Goal: Task Accomplishment & Management: Manage account settings

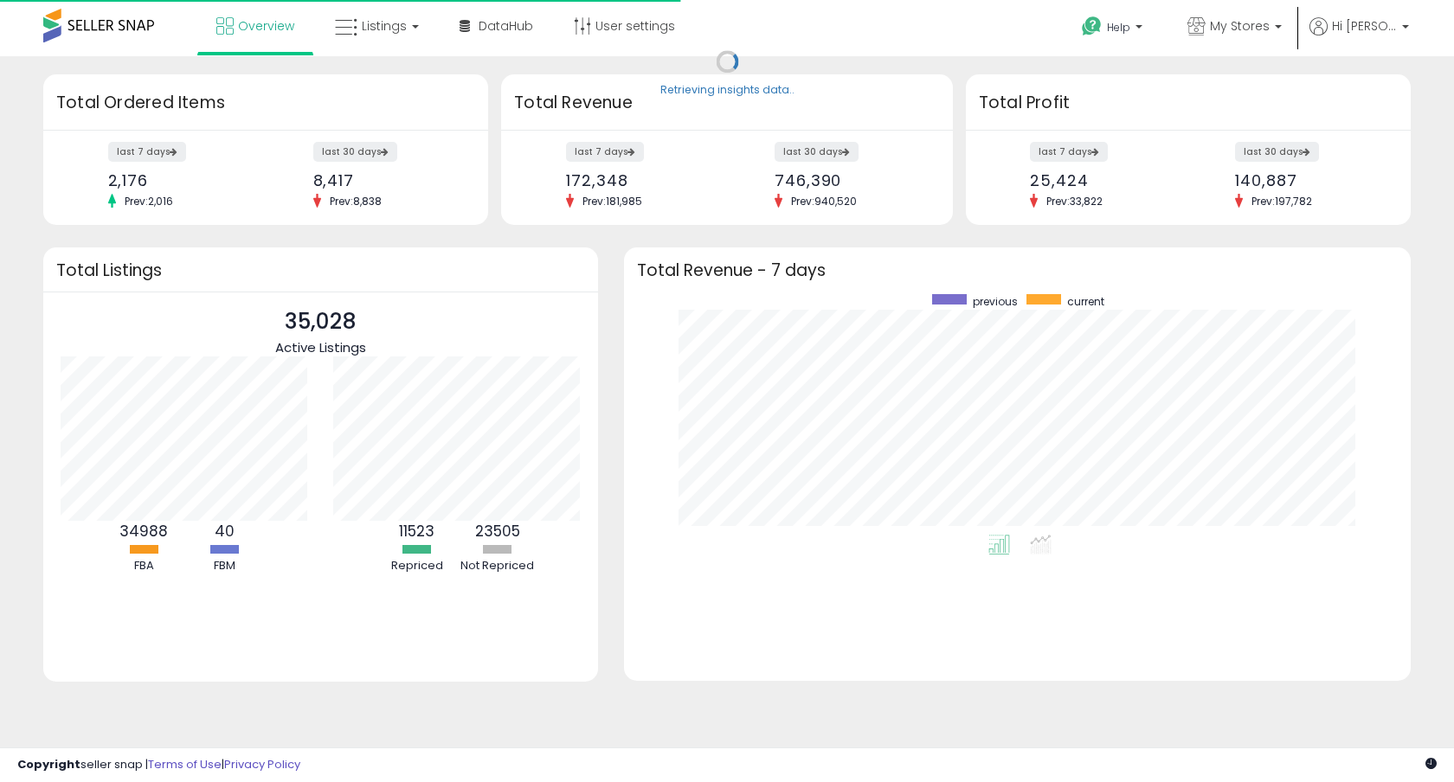
scroll to position [241, 752]
click at [387, 26] on span "Listings" at bounding box center [384, 25] width 45 height 17
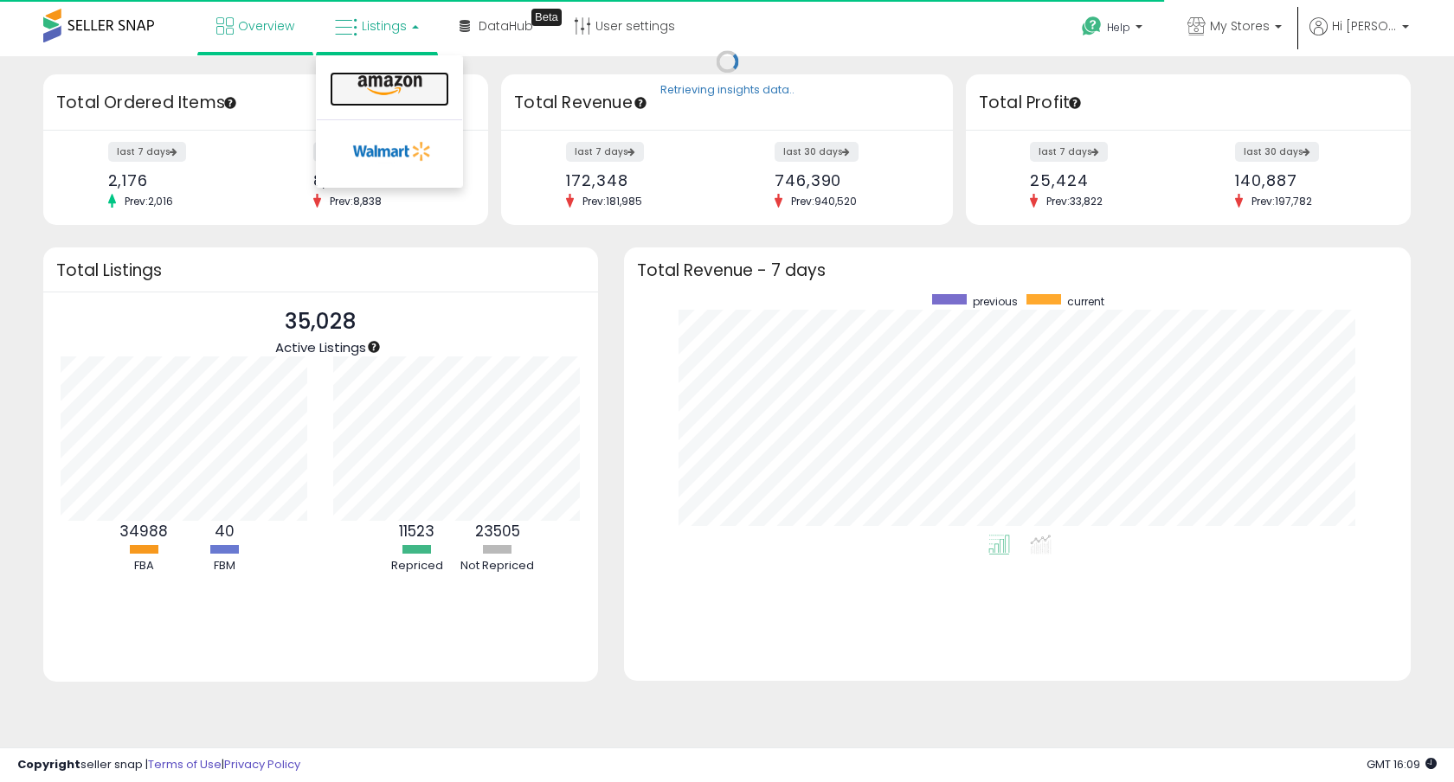
click at [395, 83] on icon at bounding box center [389, 85] width 75 height 22
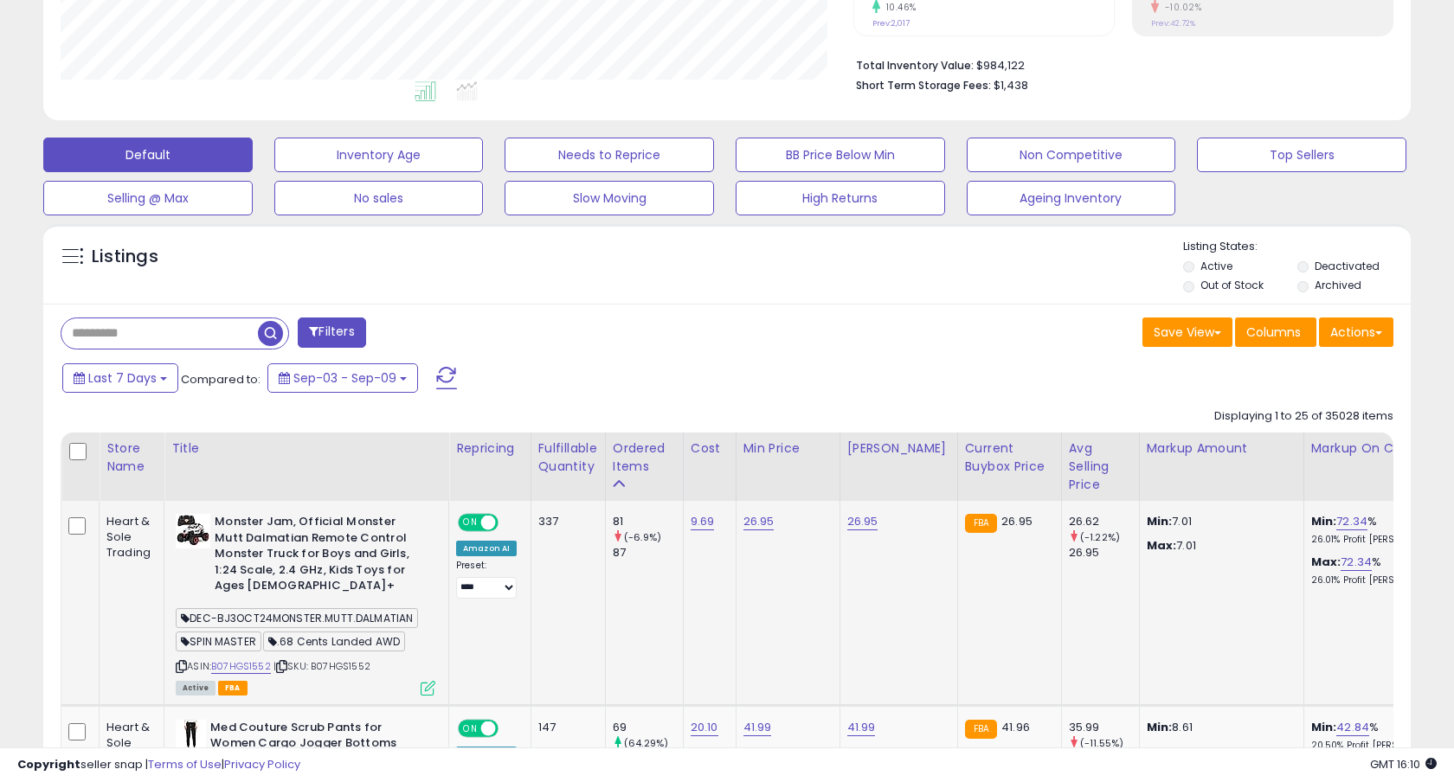
scroll to position [371, 0]
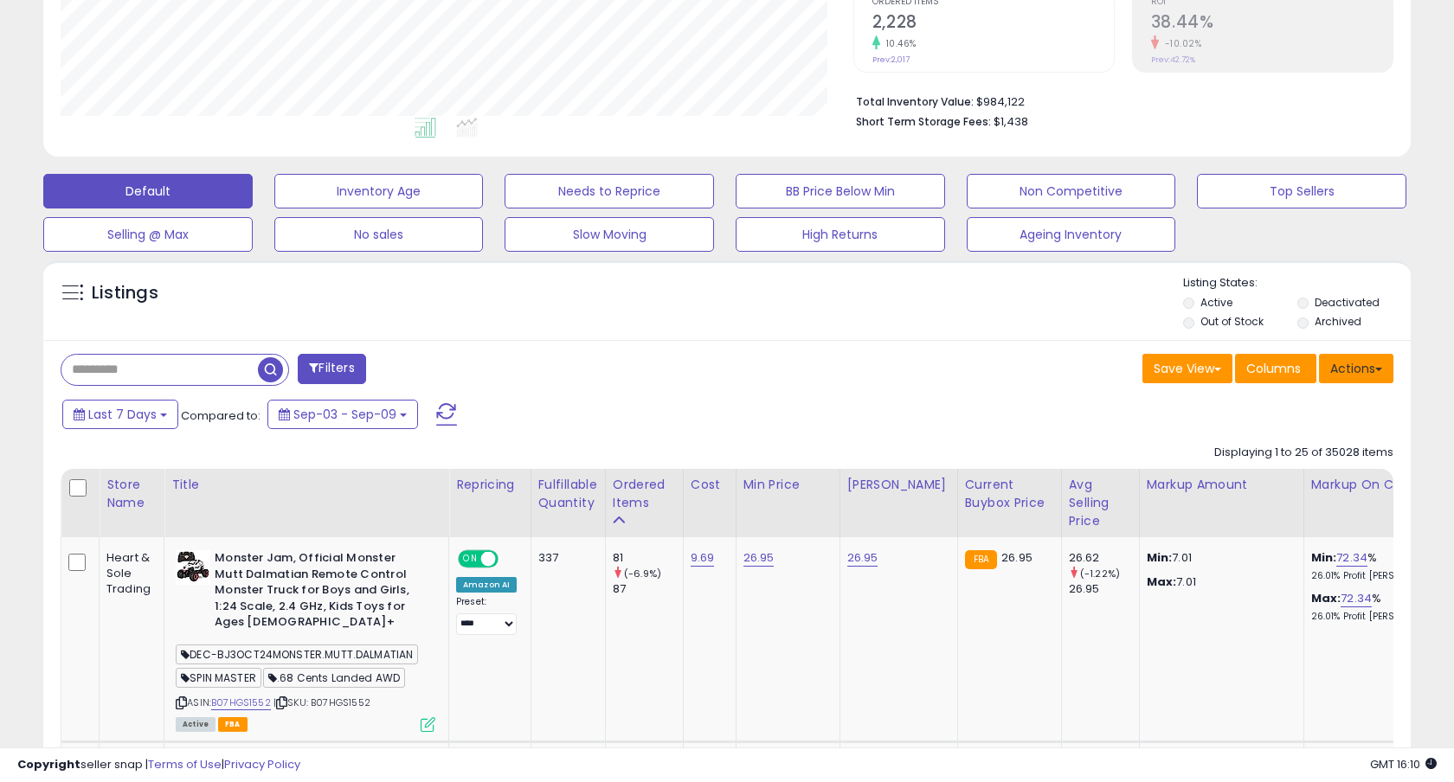
click at [1365, 366] on button "Actions" at bounding box center [1356, 368] width 74 height 29
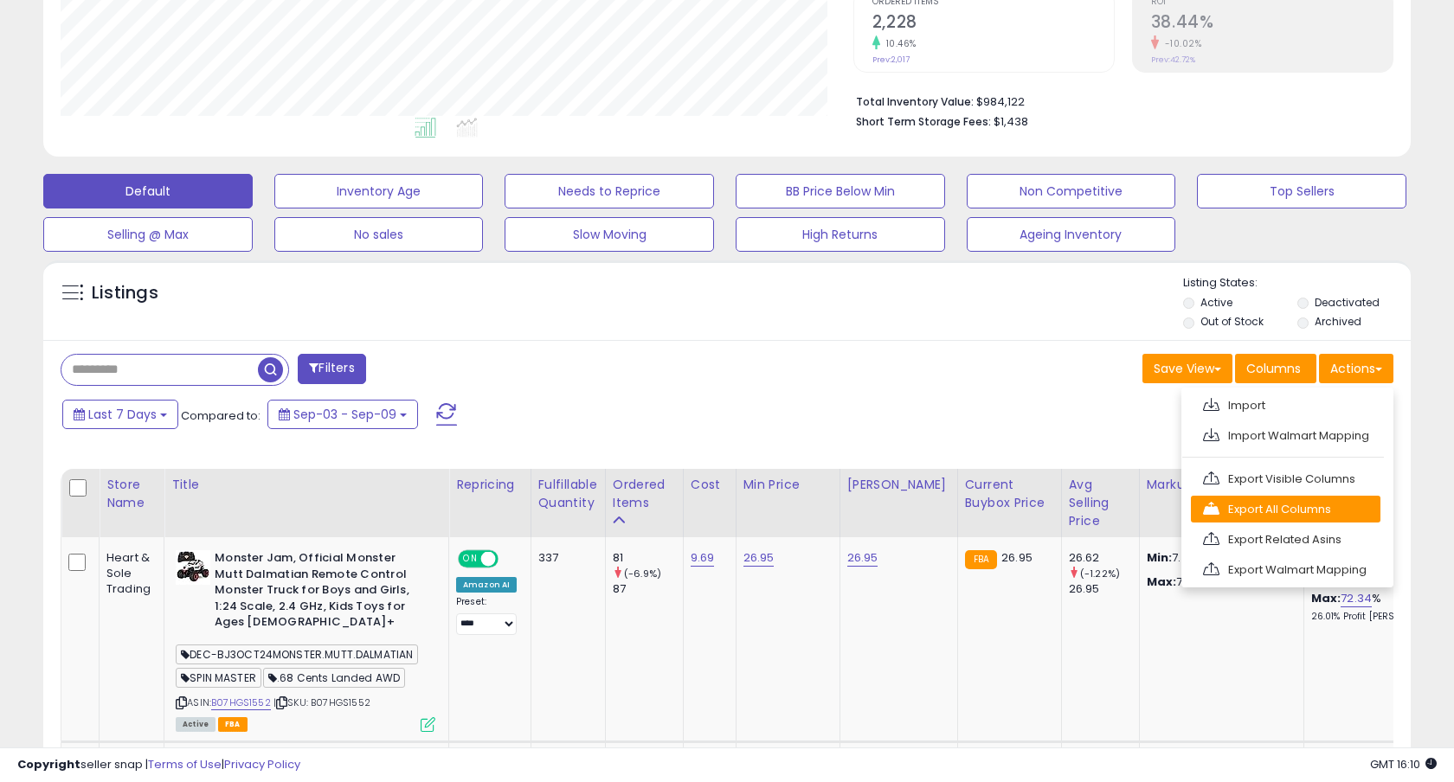
click at [1285, 509] on link "Export All Columns" at bounding box center [1286, 509] width 190 height 27
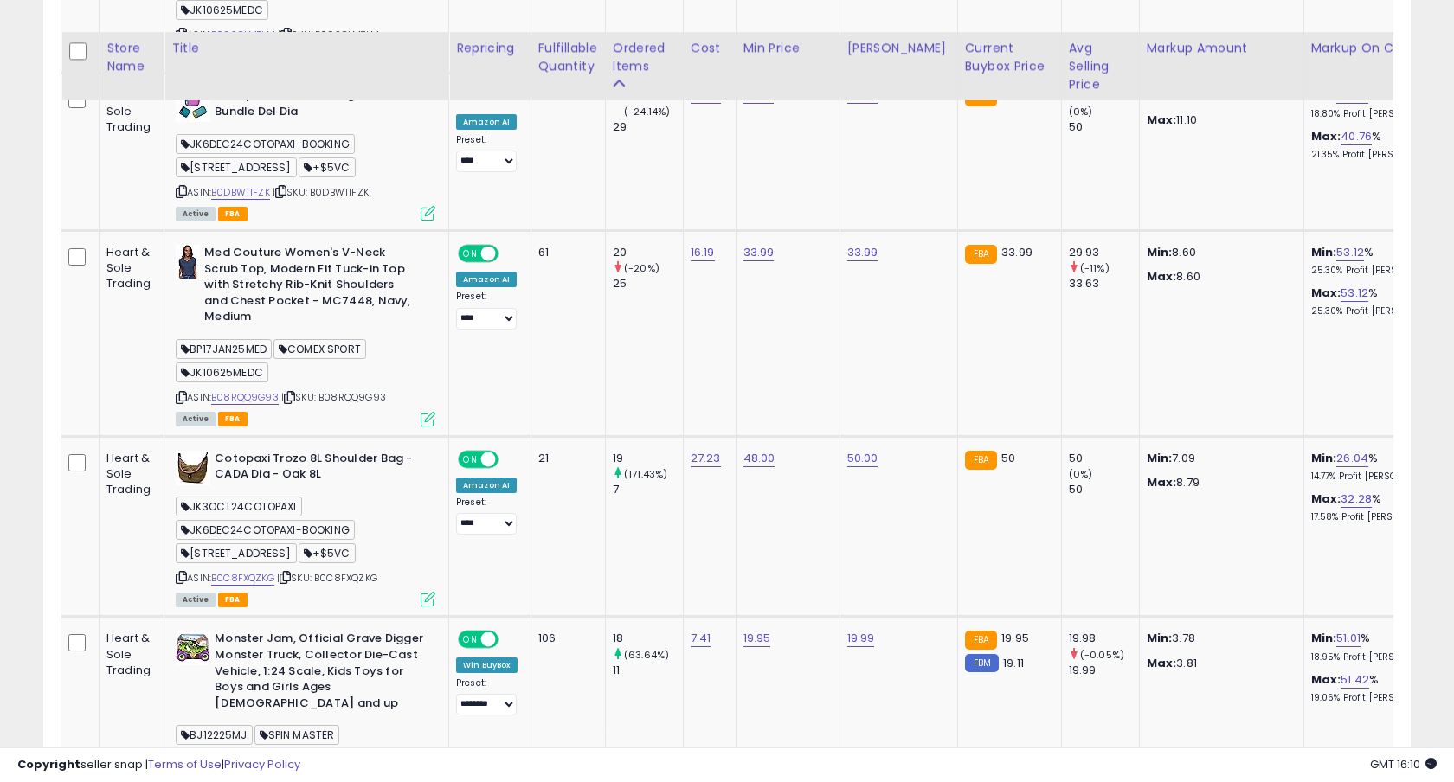
scroll to position [2956, 0]
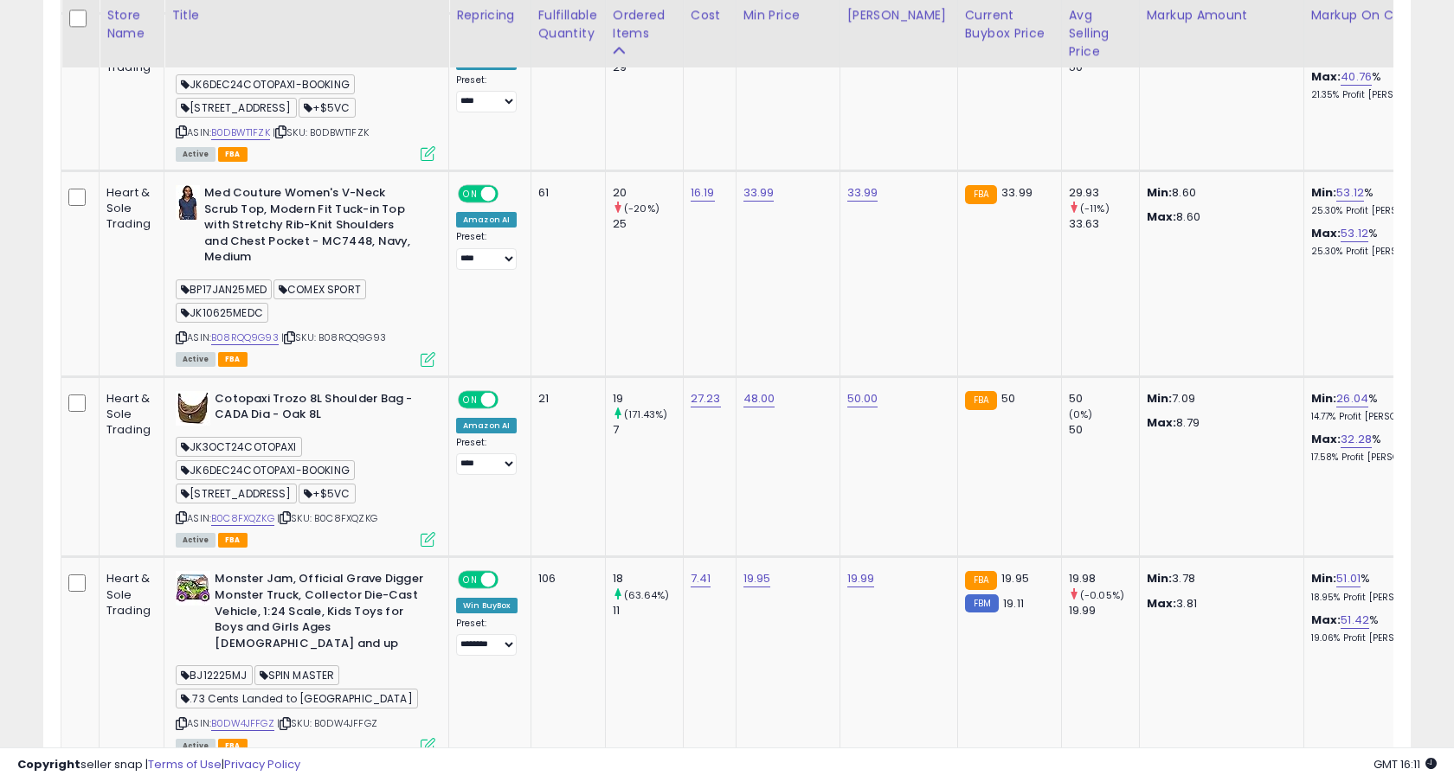
click at [1429, 37] on div "**********" at bounding box center [727, 140] width 1437 height 6046
click at [1038, 125] on td "FBA 50" at bounding box center [1009, 92] width 104 height 157
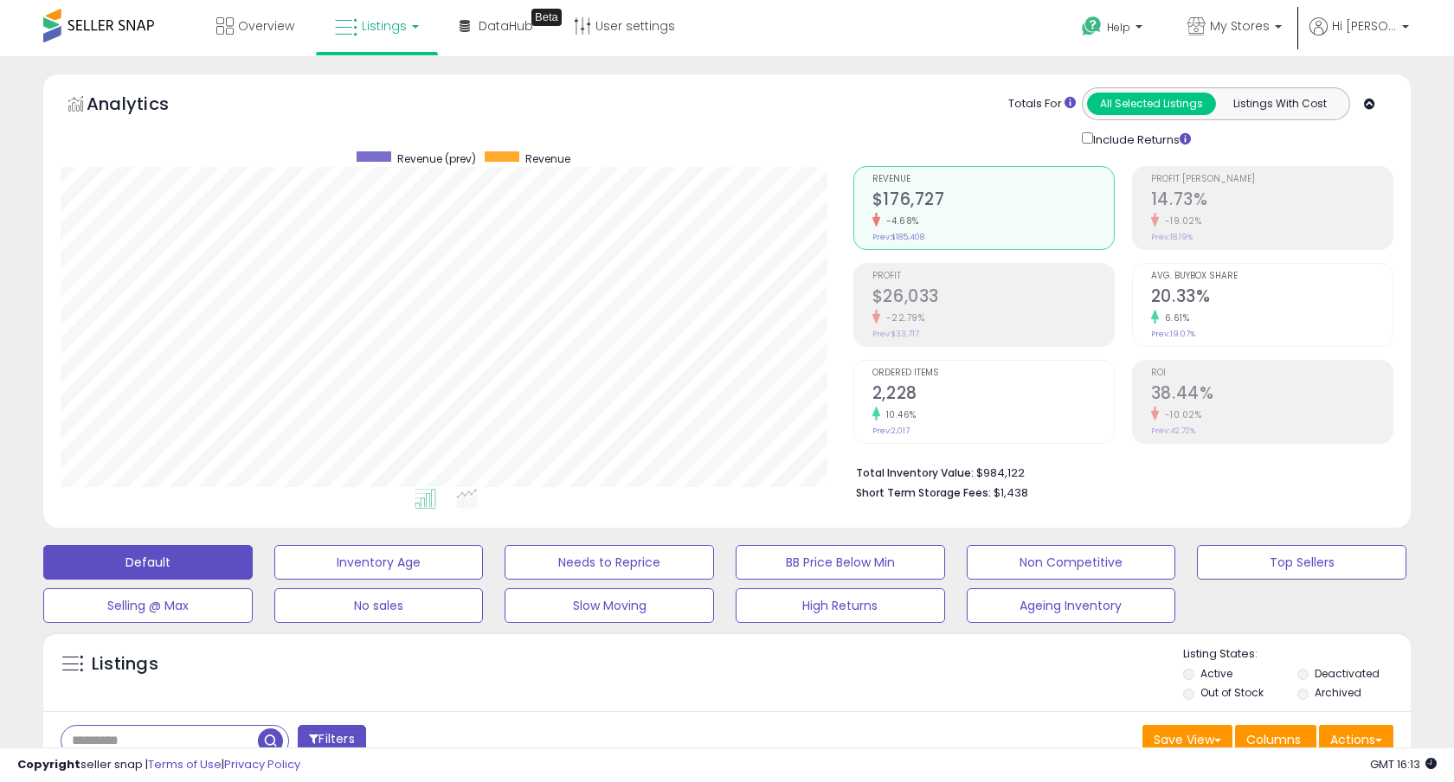
scroll to position [213, 0]
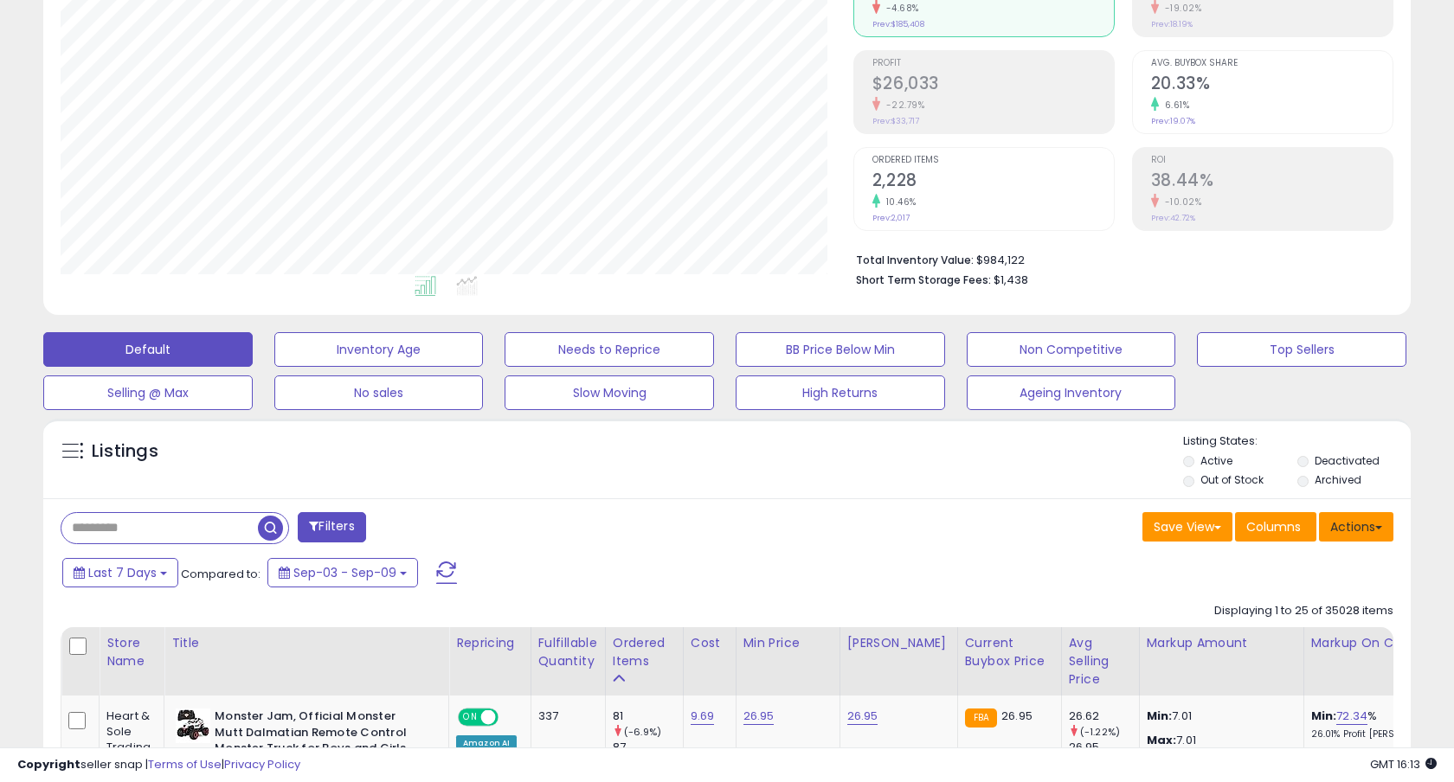
click at [1353, 524] on button "Actions" at bounding box center [1356, 526] width 74 height 29
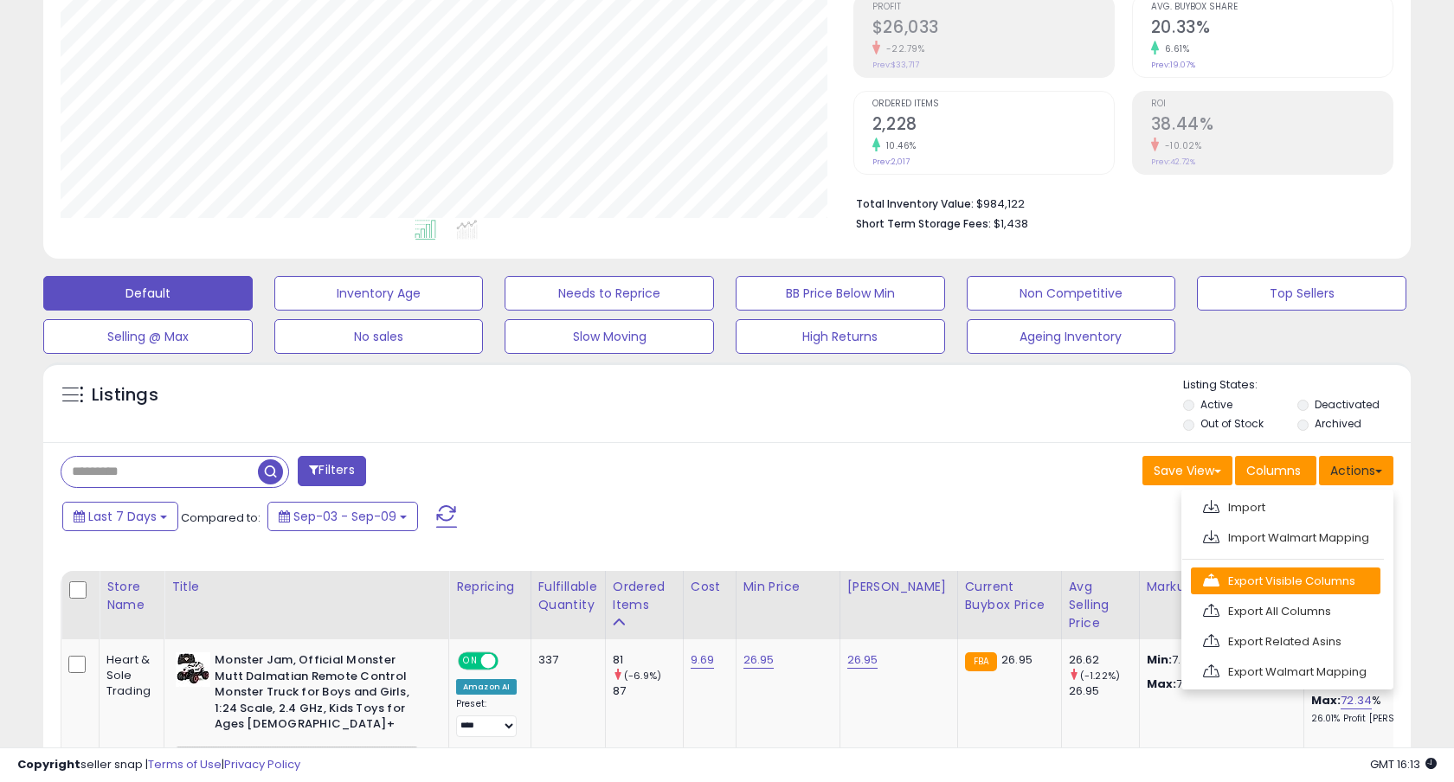
scroll to position [340, 0]
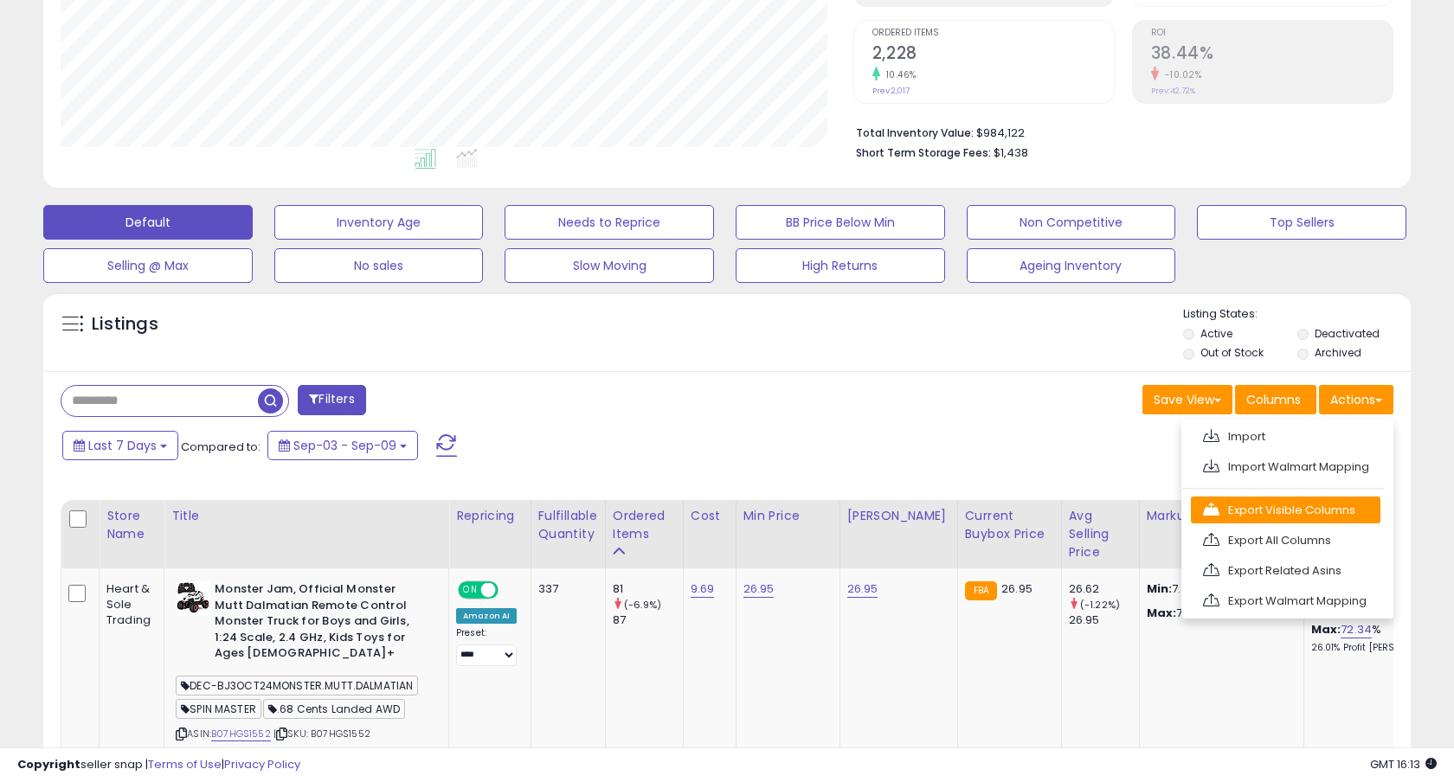
click at [1293, 509] on link "Export Visible Columns" at bounding box center [1286, 510] width 190 height 27
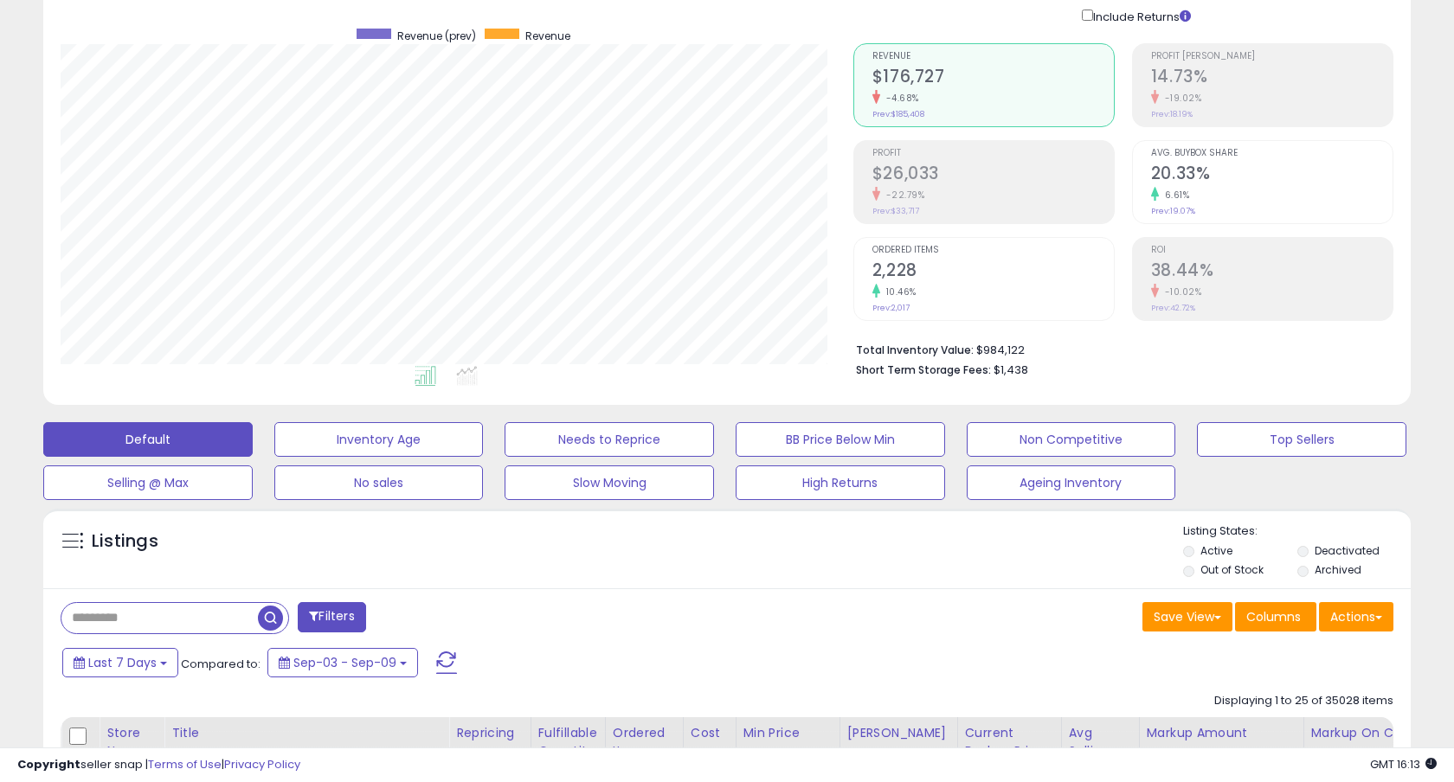
scroll to position [0, 0]
